Goal: Task Accomplishment & Management: Manage account settings

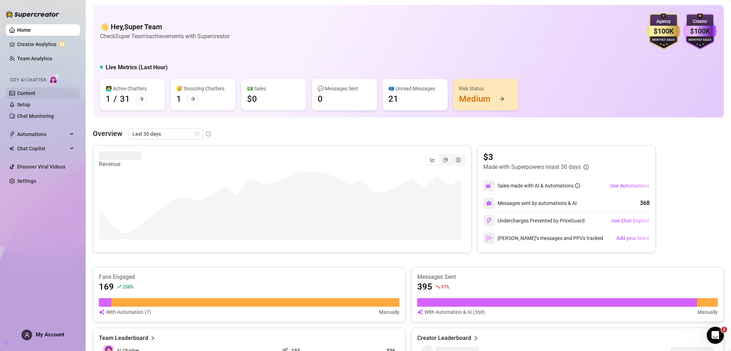
click at [29, 95] on link "Content" at bounding box center [26, 93] width 18 height 6
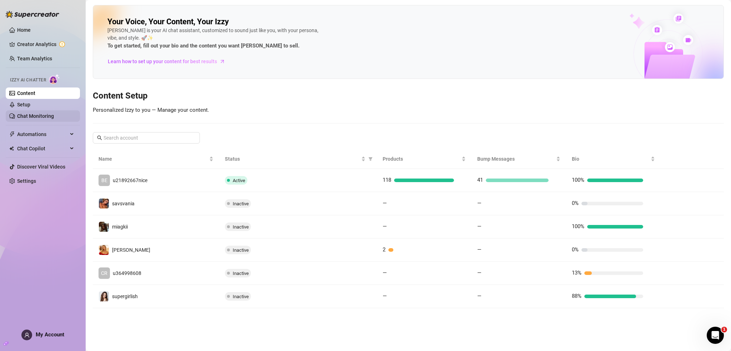
click at [34, 116] on link "Chat Monitoring" at bounding box center [35, 116] width 37 height 6
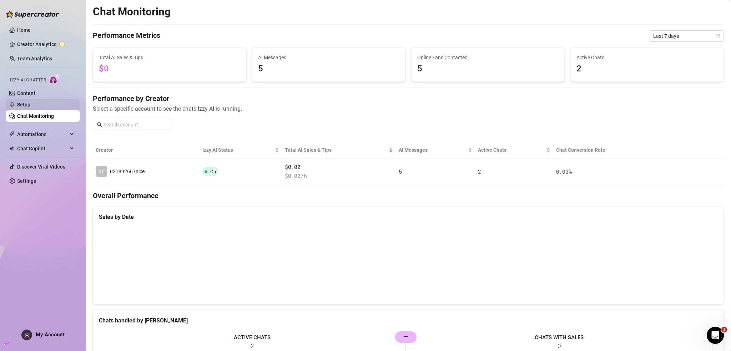
click at [29, 105] on link "Setup" at bounding box center [23, 105] width 13 height 6
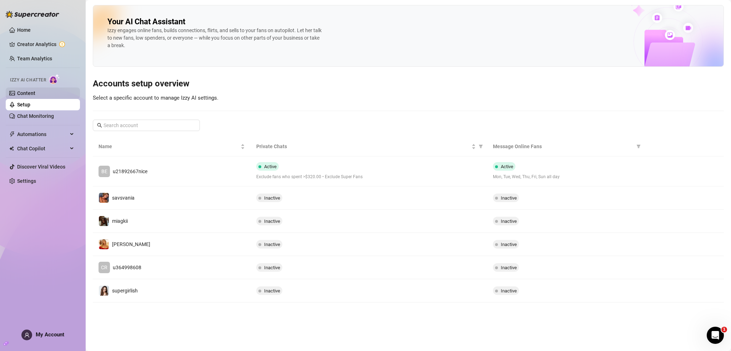
click at [35, 96] on link "Content" at bounding box center [26, 93] width 18 height 6
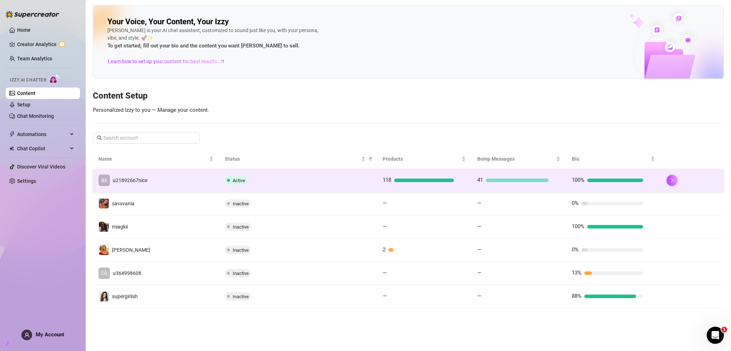
click at [183, 172] on td "BE u21892667nice" at bounding box center [156, 180] width 126 height 23
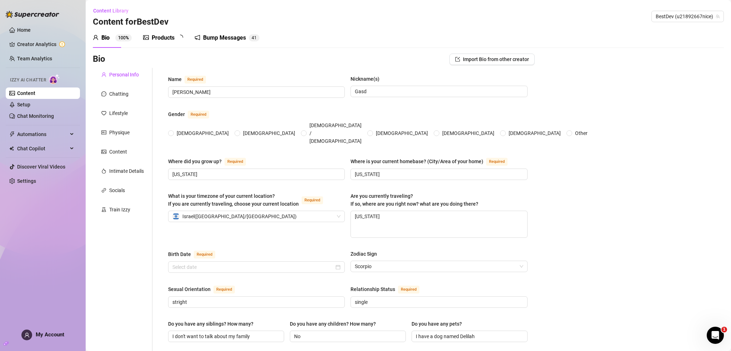
radio input "true"
type input "[DATE]"
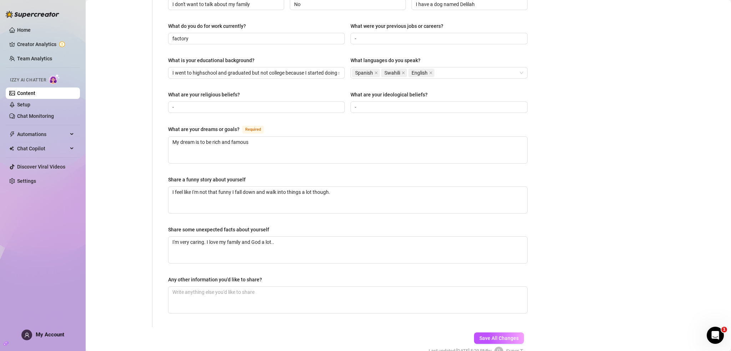
scroll to position [355, 0]
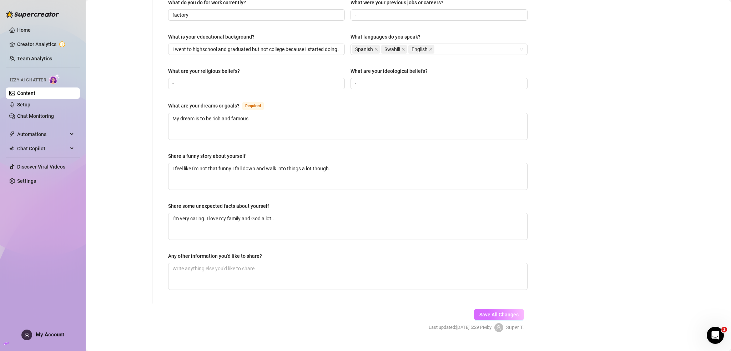
click at [474, 309] on button "Save All Changes" at bounding box center [499, 314] width 50 height 11
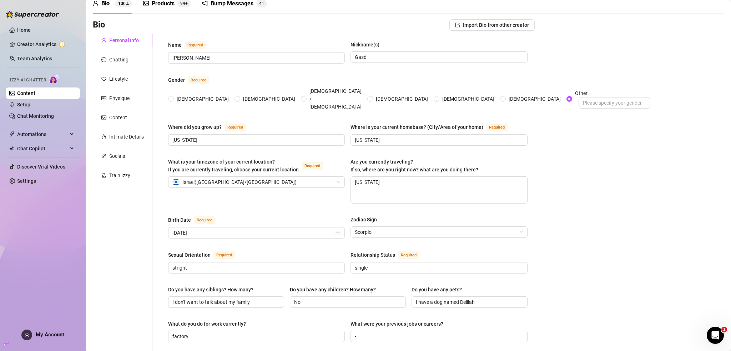
scroll to position [0, 0]
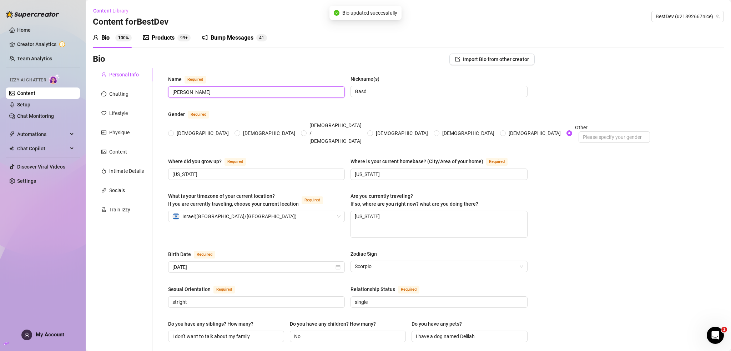
click at [277, 91] on input "[PERSON_NAME]" at bounding box center [255, 92] width 167 height 8
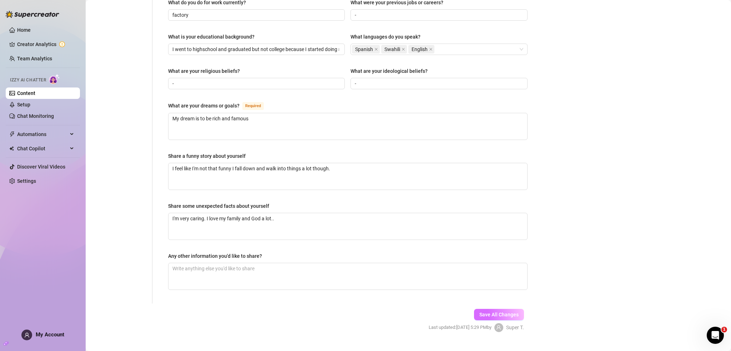
click at [499, 309] on button "Save All Changes" at bounding box center [499, 314] width 50 height 11
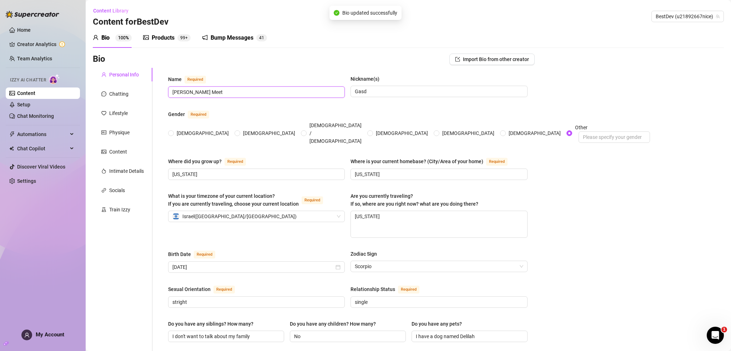
click at [250, 90] on input "[PERSON_NAME] Meet" at bounding box center [255, 92] width 167 height 8
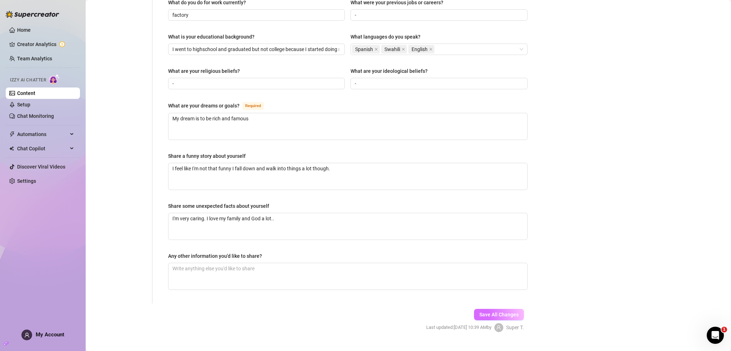
click at [492, 311] on span "Save All Changes" at bounding box center [498, 314] width 39 height 6
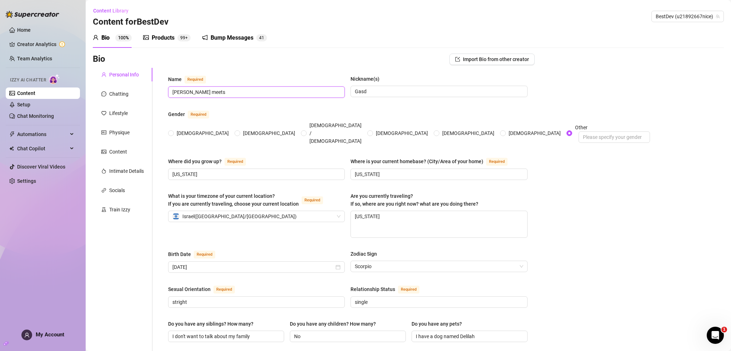
click at [286, 92] on input "[PERSON_NAME] meets" at bounding box center [255, 92] width 167 height 8
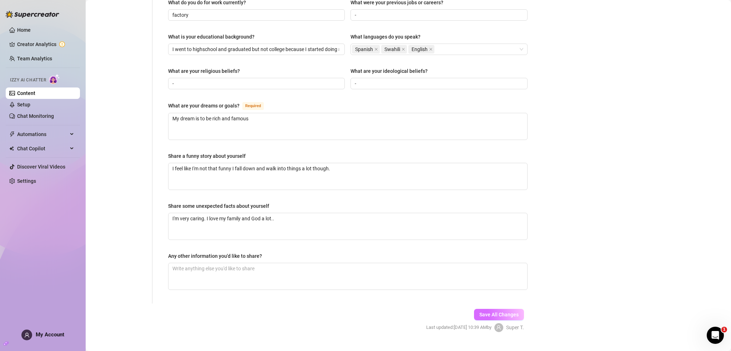
type input "[PERSON_NAME] meet"
click at [499, 311] on span "Save All Changes" at bounding box center [498, 314] width 39 height 6
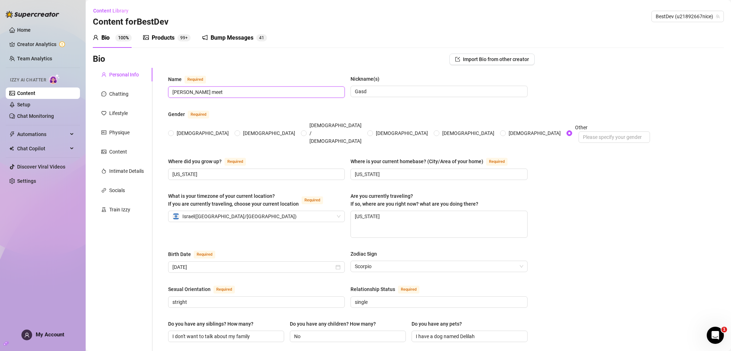
click at [216, 93] on input "[PERSON_NAME] meet" at bounding box center [255, 92] width 167 height 8
click at [215, 91] on input "[PERSON_NAME] meet" at bounding box center [255, 92] width 167 height 8
click at [118, 91] on div "Chatting" at bounding box center [118, 94] width 19 height 8
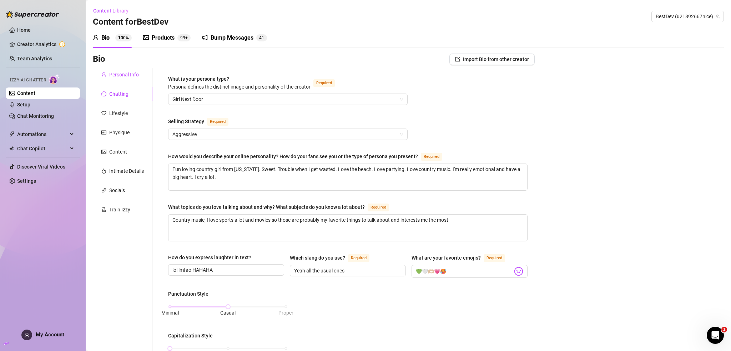
click at [131, 77] on div "Personal Info" at bounding box center [124, 75] width 30 height 8
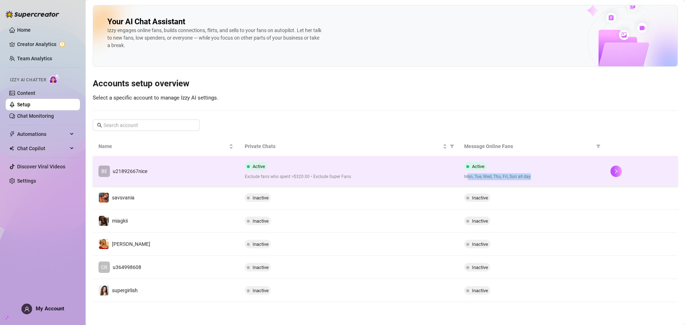
drag, startPoint x: 479, startPoint y: 178, endPoint x: 534, endPoint y: 178, distance: 54.9
click at [534, 178] on span "Mon, Tue, Wed, Thu, Fri, Sun all day" at bounding box center [531, 176] width 135 height 7
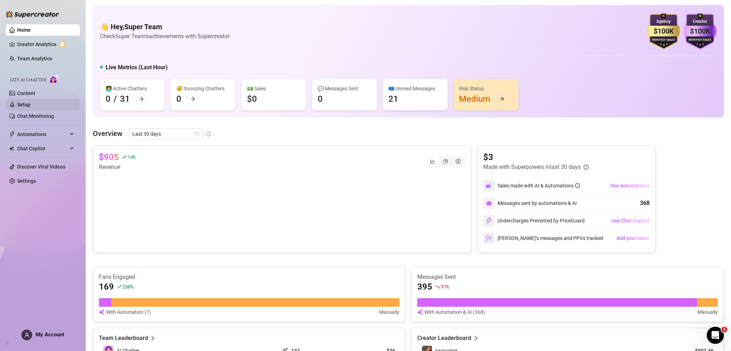
click at [30, 102] on link "Setup" at bounding box center [23, 105] width 13 height 6
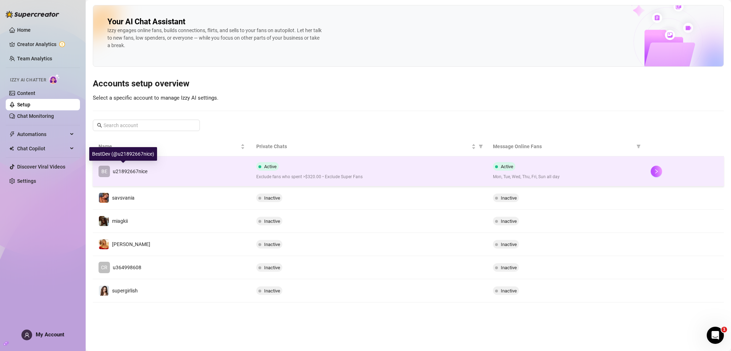
click at [129, 171] on span "u21892667nice" at bounding box center [130, 171] width 35 height 6
